Goal: Task Accomplishment & Management: Manage account settings

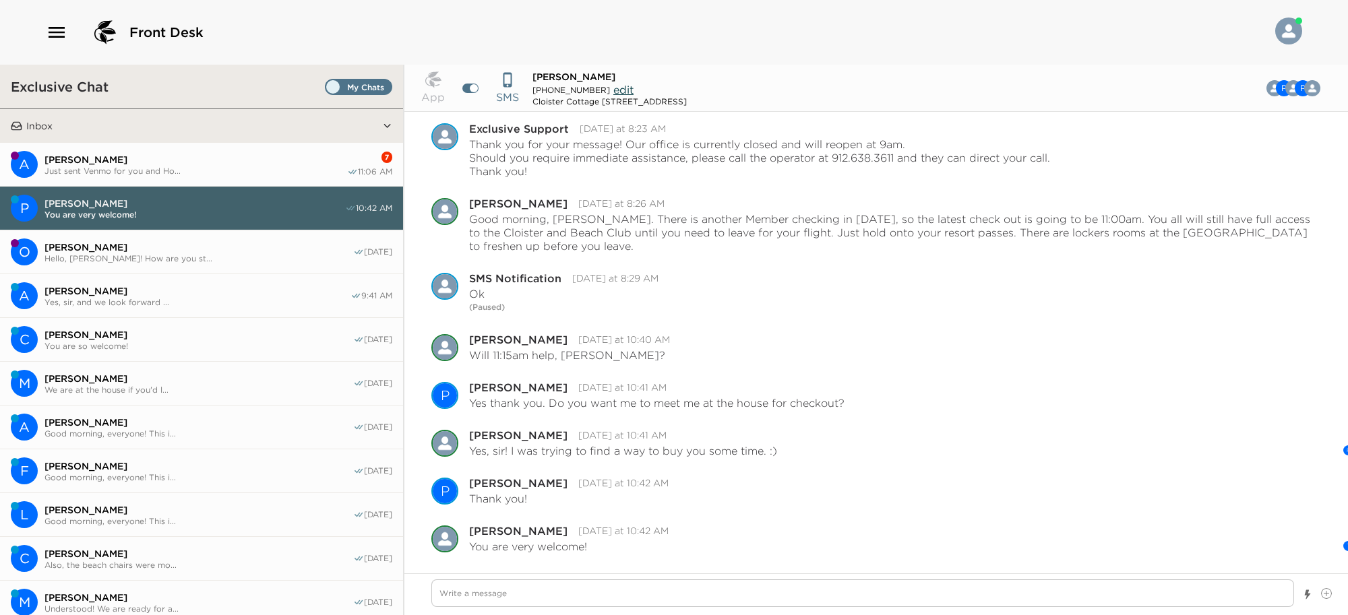
type textarea "x"
click at [61, 39] on icon "button" at bounding box center [57, 33] width 22 height 22
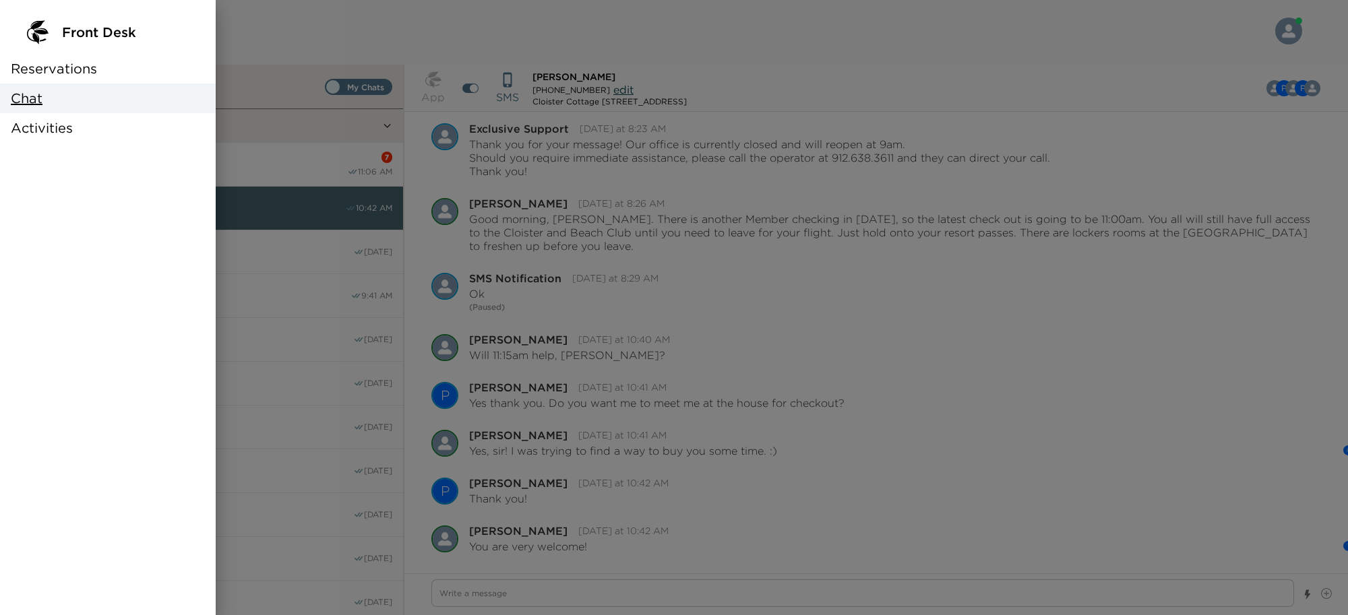
click at [59, 55] on div "Reservations" at bounding box center [108, 69] width 216 height 30
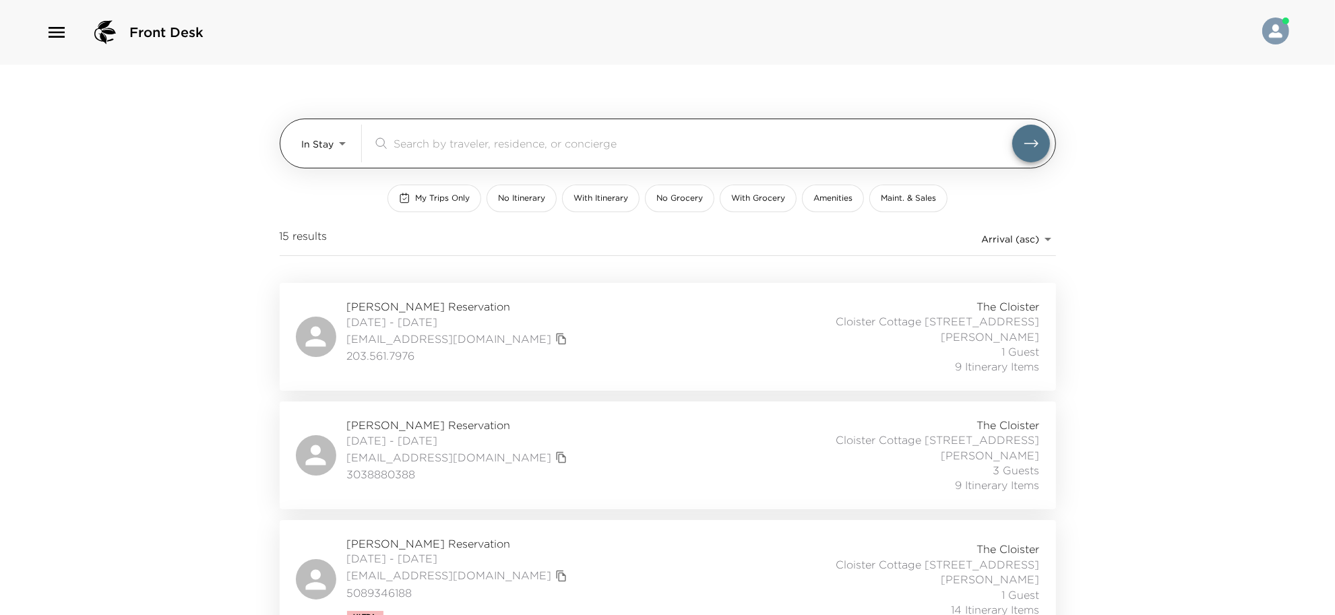
click at [318, 145] on body "Front Desk In Stay In-Stay ​ My Trips Only No Itinerary With Itinerary No Groce…" at bounding box center [667, 307] width 1335 height 615
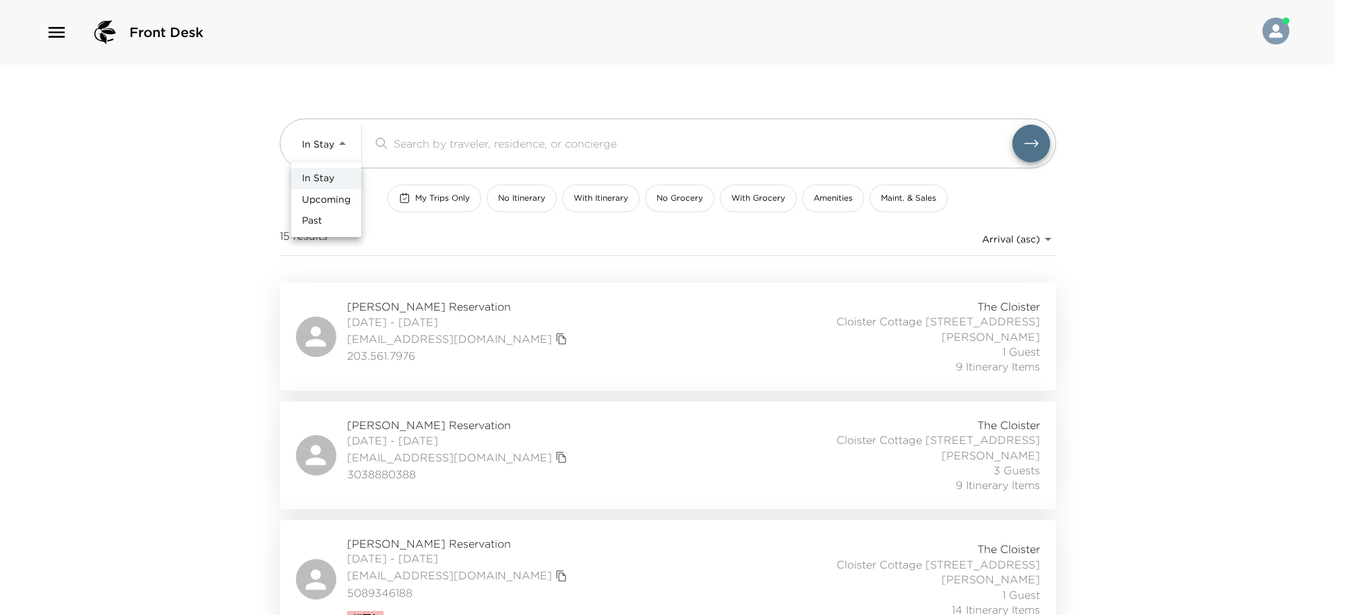
click at [329, 197] on span "Upcoming" at bounding box center [326, 199] width 49 height 13
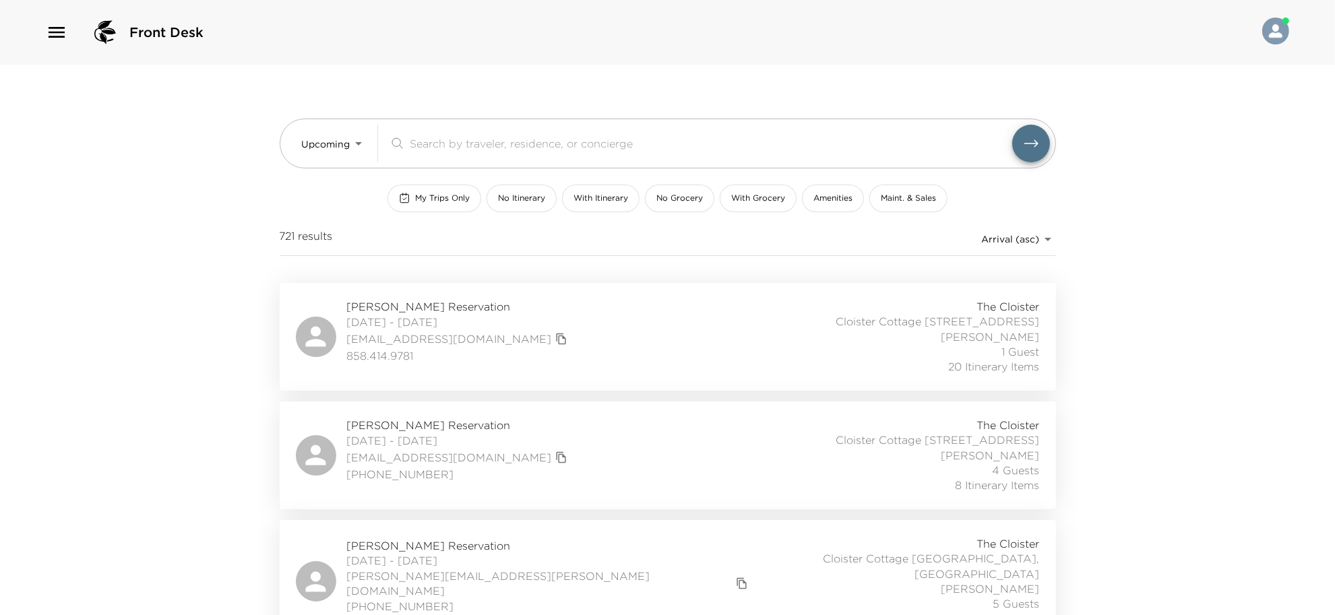
click at [37, 31] on div "Front Desk" at bounding box center [667, 32] width 1335 height 65
click at [64, 39] on icon "button" at bounding box center [57, 33] width 22 height 22
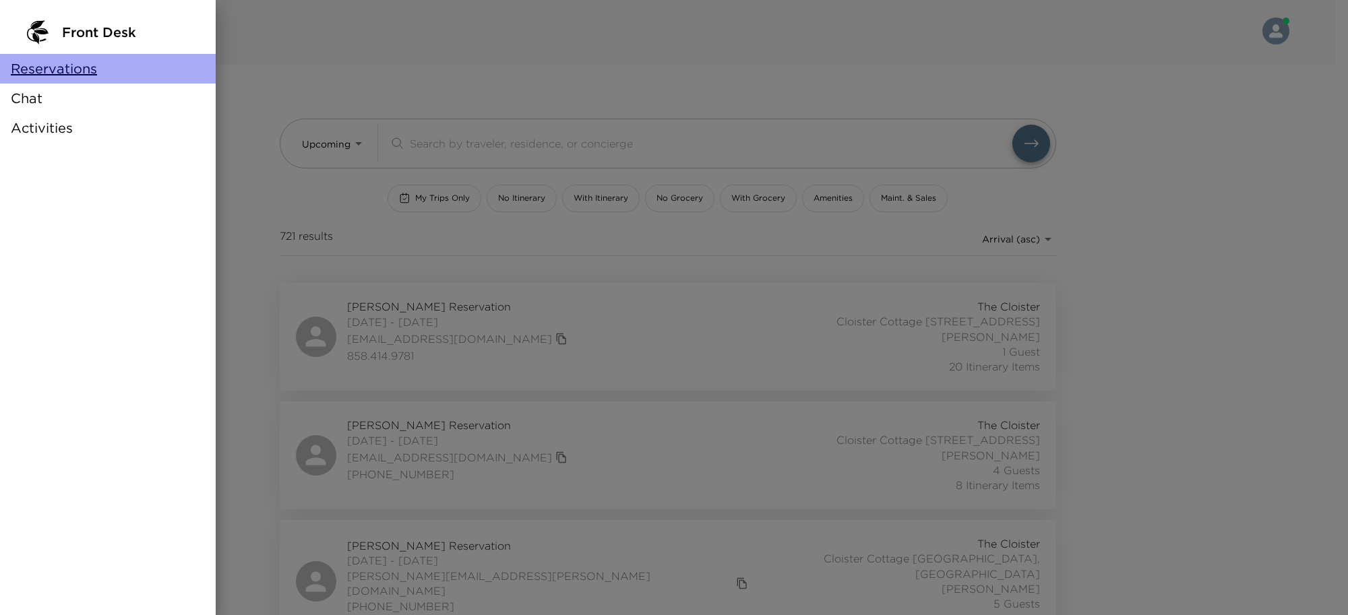
click at [51, 69] on span "Reservations" at bounding box center [54, 68] width 86 height 19
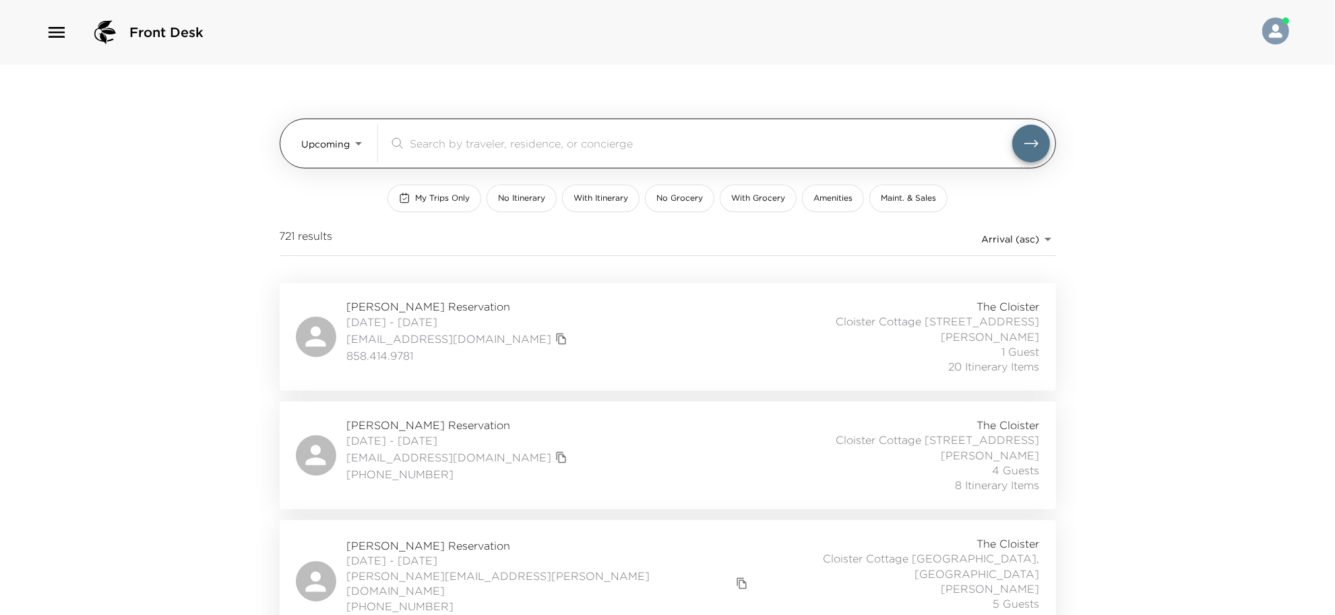
click at [436, 139] on input "search" at bounding box center [711, 142] width 602 height 15
click at [354, 160] on div "Upcoming Upcoming" at bounding box center [334, 144] width 65 height 38
click at [348, 149] on body "Front Desk Upcoming Upcoming ​ My Trips Only No Itinerary With Itinerary No Gro…" at bounding box center [667, 307] width 1335 height 615
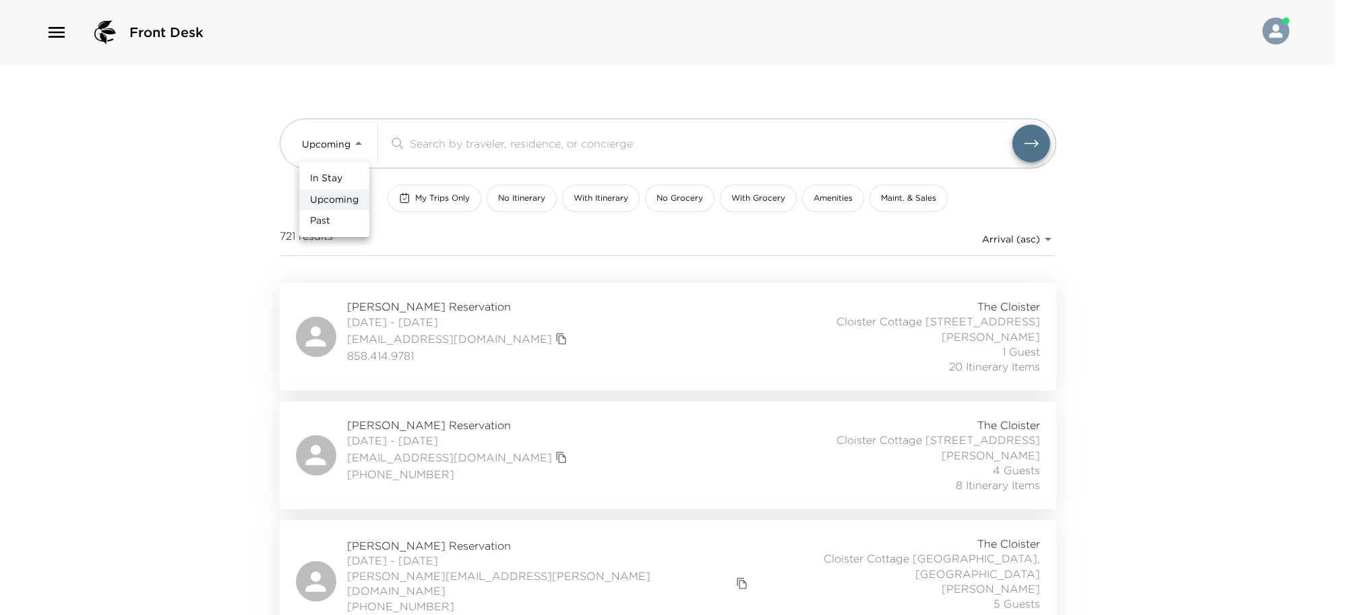
click at [334, 179] on span "In Stay" at bounding box center [326, 178] width 32 height 13
type input "In-Stay"
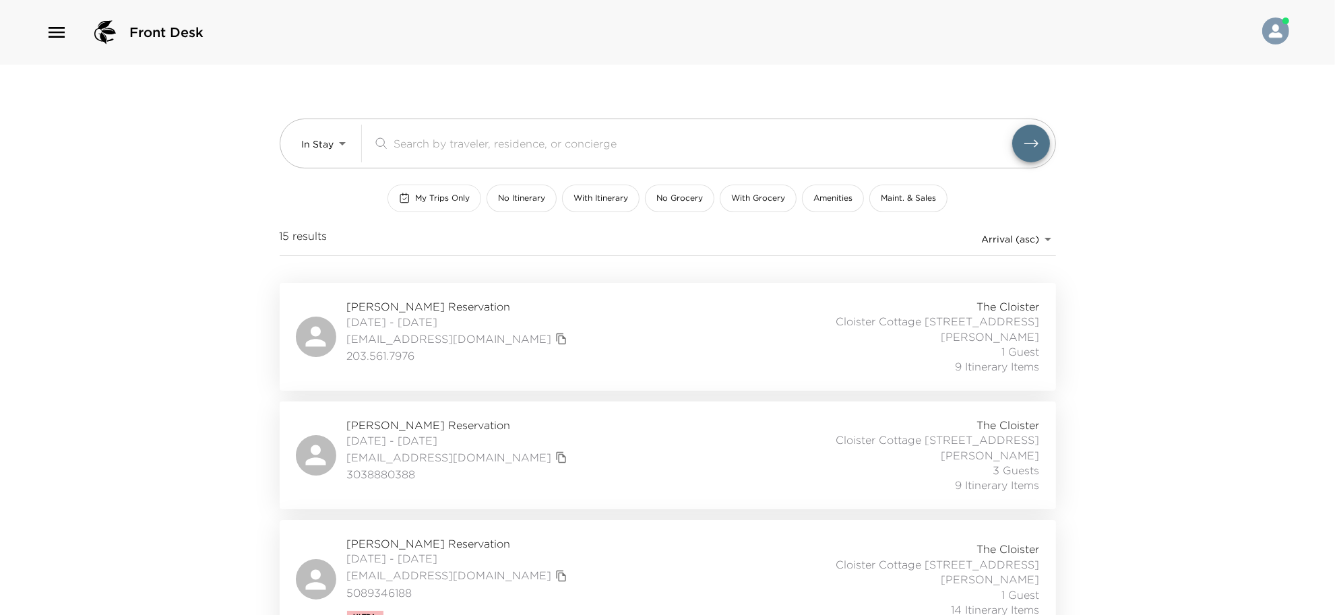
click at [421, 199] on span "My Trips Only" at bounding box center [442, 198] width 55 height 11
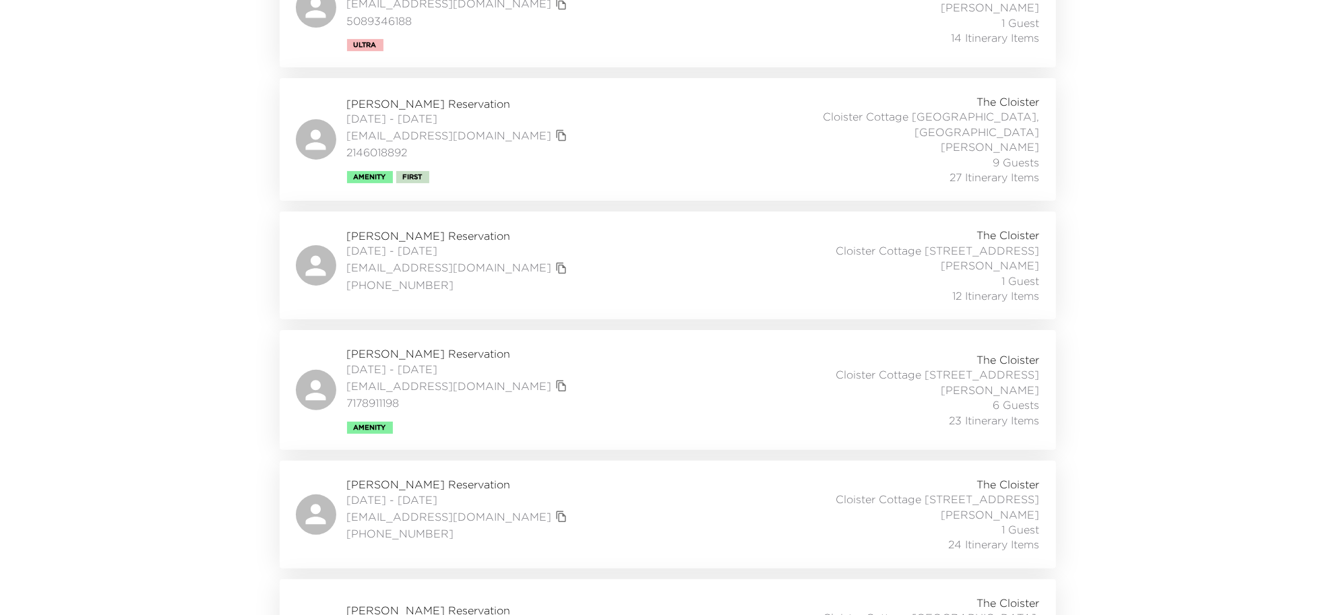
scroll to position [522, 0]
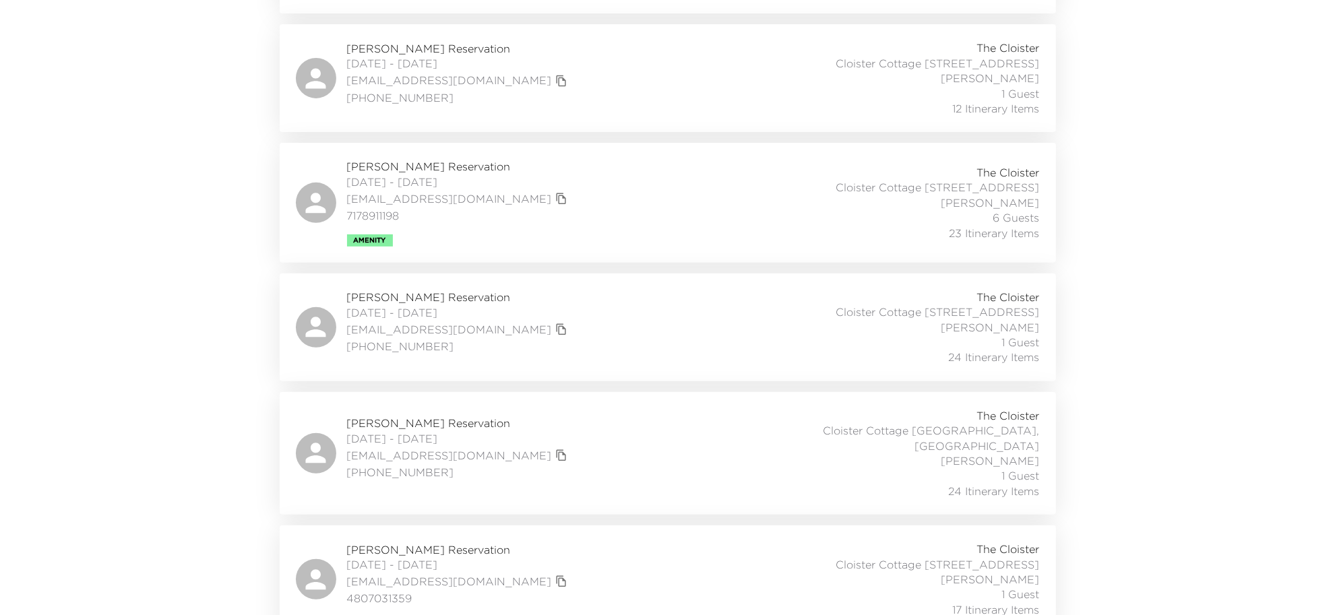
click at [566, 553] on div "John Chadwick Reservation 09/01/2025 - 09/08/2025 jchadwick19@me.com 4807031359…" at bounding box center [668, 579] width 744 height 75
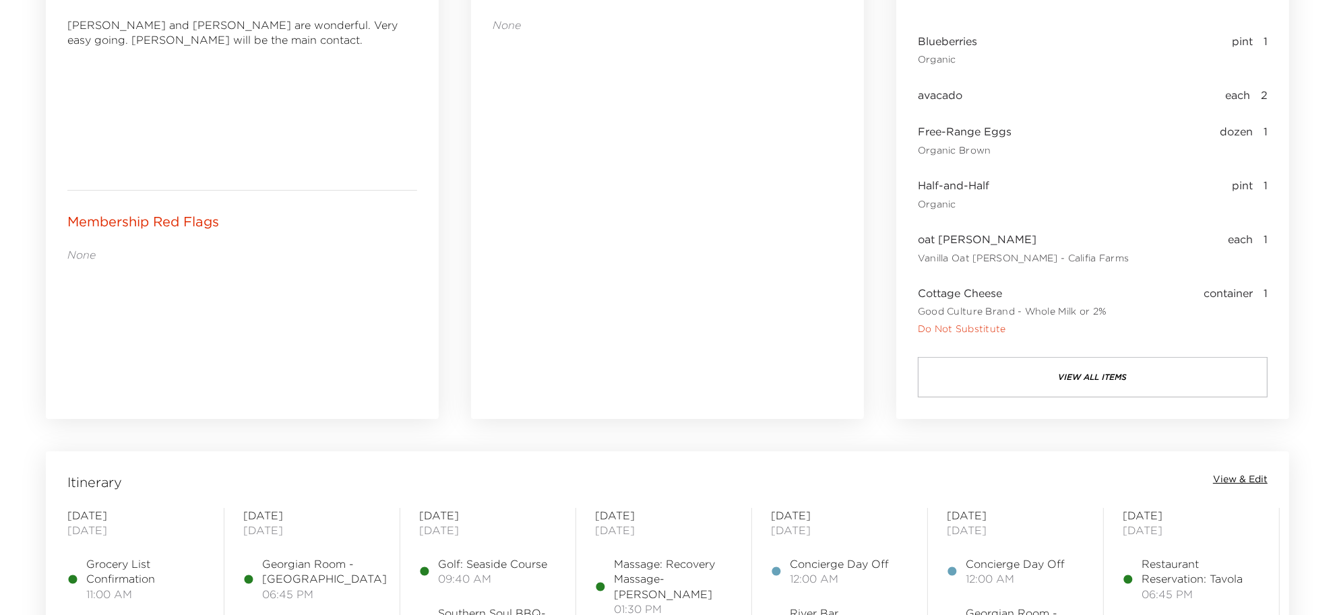
scroll to position [674, 0]
click at [1250, 475] on span "View & Edit" at bounding box center [1240, 478] width 55 height 13
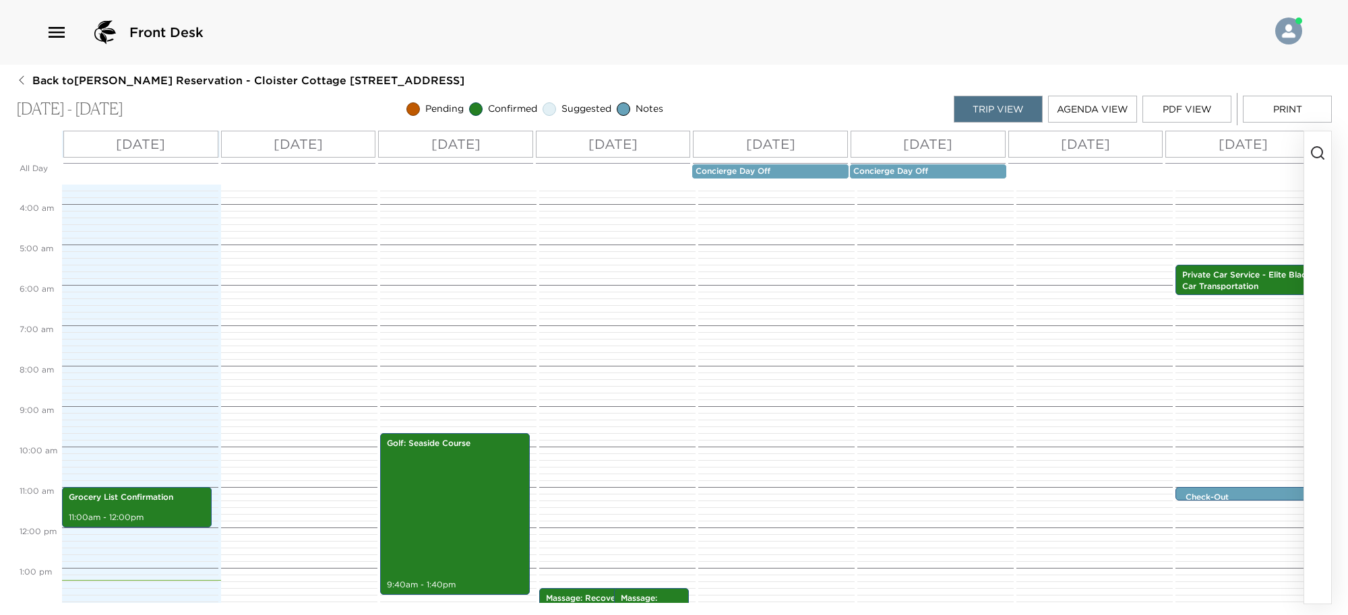
scroll to position [563, 0]
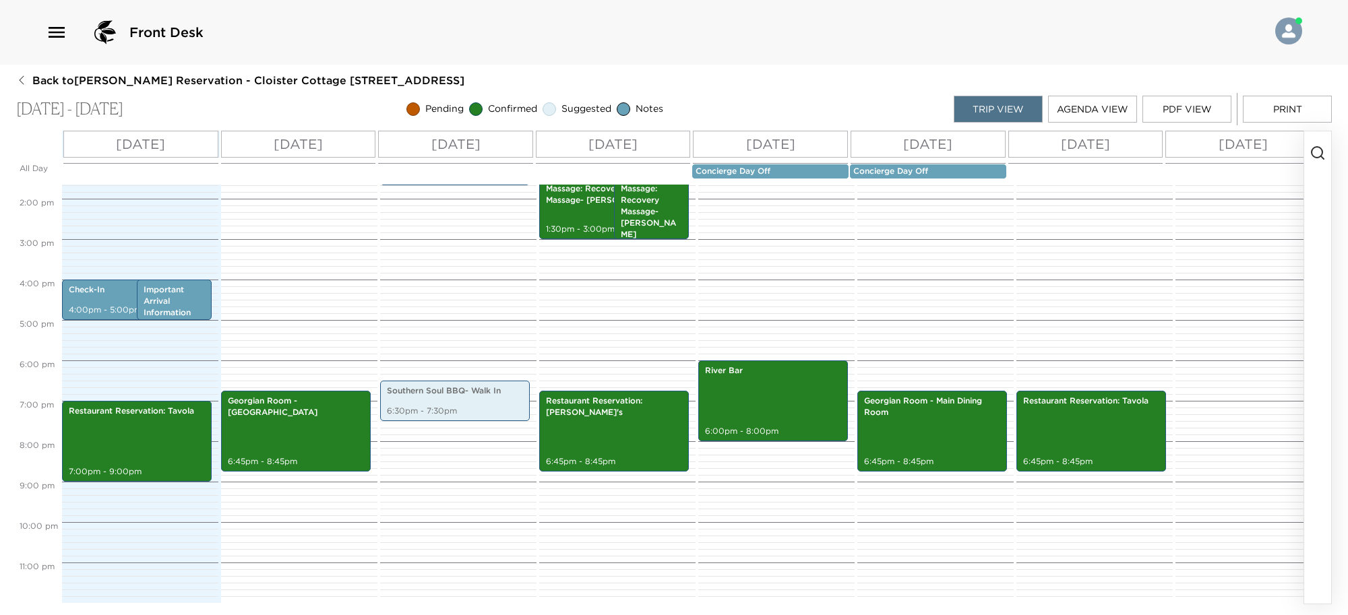
click at [1277, 112] on button "Print" at bounding box center [1286, 109] width 89 height 27
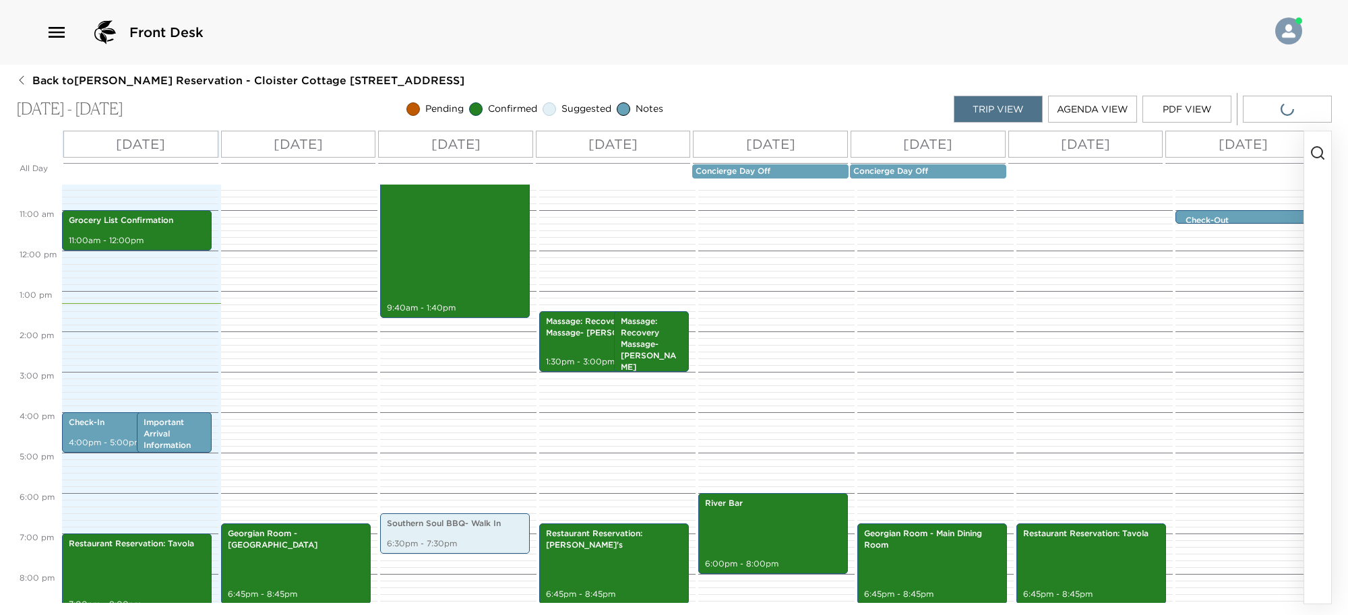
scroll to position [421, 0]
